Goal: Task Accomplishment & Management: Use online tool/utility

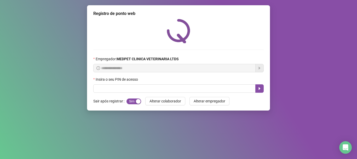
click at [167, 89] on input "text" at bounding box center [174, 88] width 162 height 8
type input "*****"
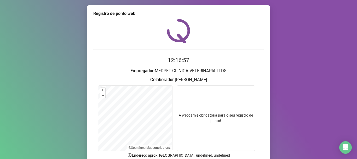
scroll to position [45, 0]
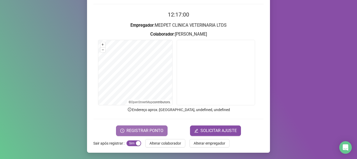
click at [158, 126] on button "REGISTRAR PONTO" at bounding box center [142, 130] width 52 height 10
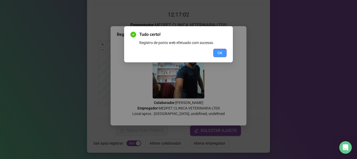
click at [217, 50] on button "OK" at bounding box center [219, 53] width 13 height 8
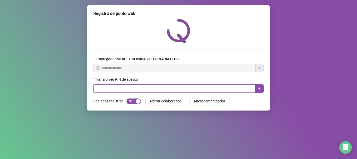
click at [173, 86] on input "text" at bounding box center [174, 88] width 162 height 8
type input "*****"
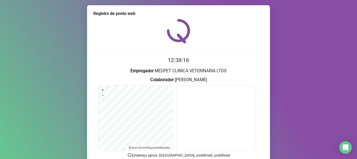
scroll to position [45, 0]
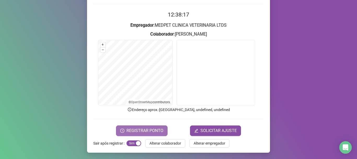
click at [143, 129] on span "REGISTRAR PONTO" at bounding box center [145, 130] width 37 height 6
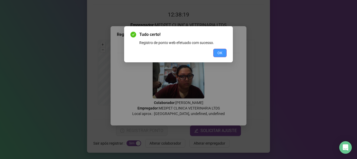
click at [218, 54] on span "OK" at bounding box center [220, 53] width 5 height 6
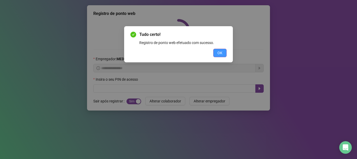
scroll to position [0, 0]
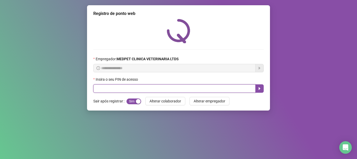
click at [235, 89] on input "text" at bounding box center [174, 88] width 162 height 8
type input "*****"
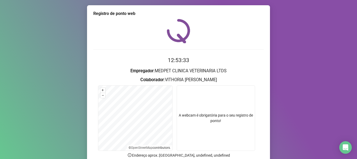
scroll to position [45, 0]
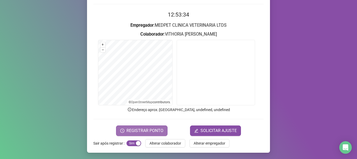
click at [138, 131] on span "REGISTRAR PONTO" at bounding box center [145, 130] width 37 height 6
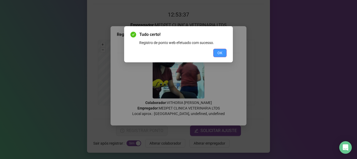
click at [220, 53] on span "OK" at bounding box center [220, 53] width 5 height 6
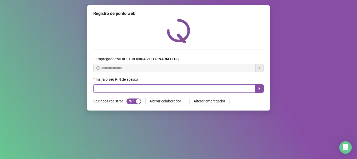
click at [158, 88] on input "text" at bounding box center [174, 88] width 162 height 8
type input "*****"
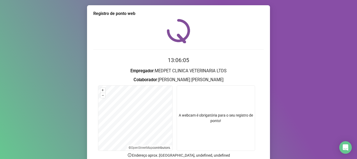
scroll to position [45, 0]
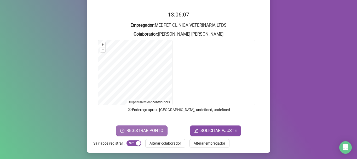
click at [149, 129] on span "REGISTRAR PONTO" at bounding box center [145, 130] width 37 height 6
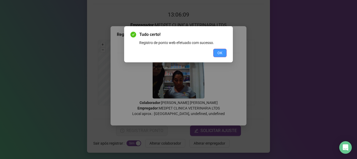
click at [216, 52] on button "OK" at bounding box center [219, 53] width 13 height 8
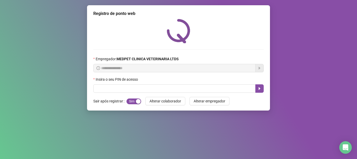
scroll to position [0, 0]
